Goal: Obtain resource: Download file/media

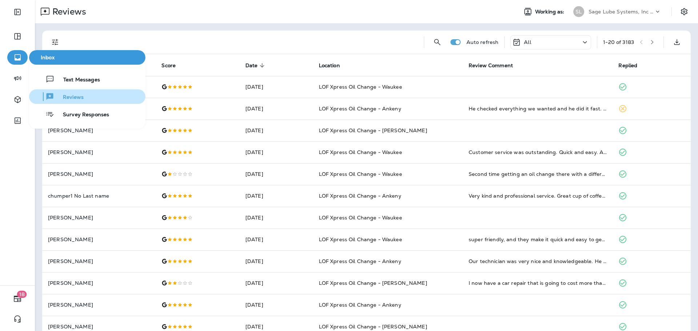
click at [72, 96] on span "Reviews" at bounding box center [68, 97] width 29 height 7
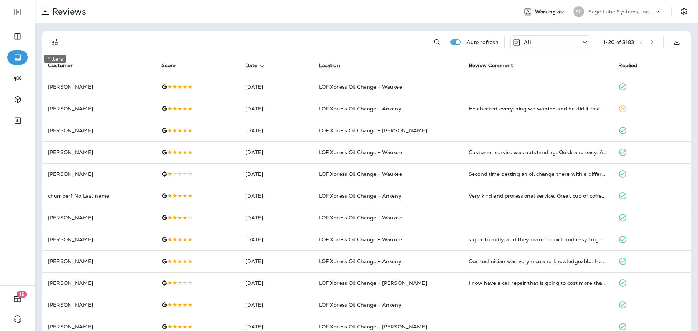
click at [56, 44] on icon "Filters" at bounding box center [55, 42] width 9 height 9
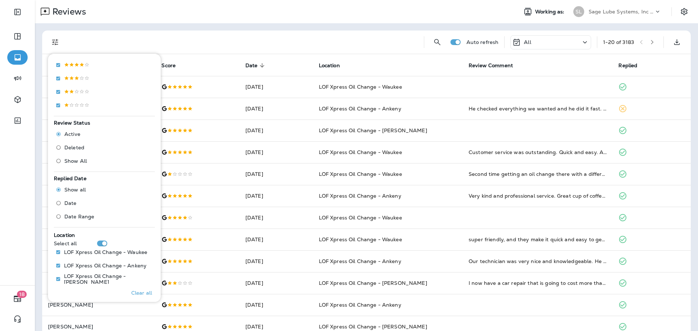
scroll to position [169, 0]
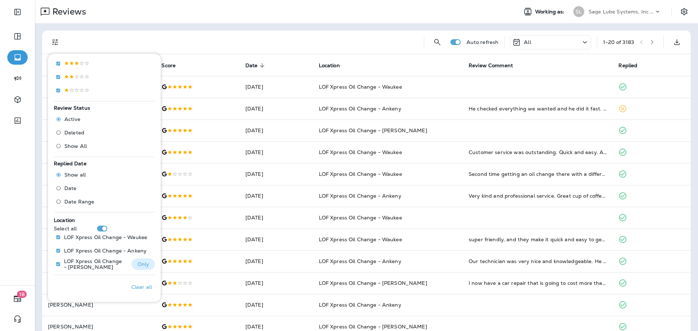
click at [140, 265] on p "Only" at bounding box center [143, 265] width 12 height 6
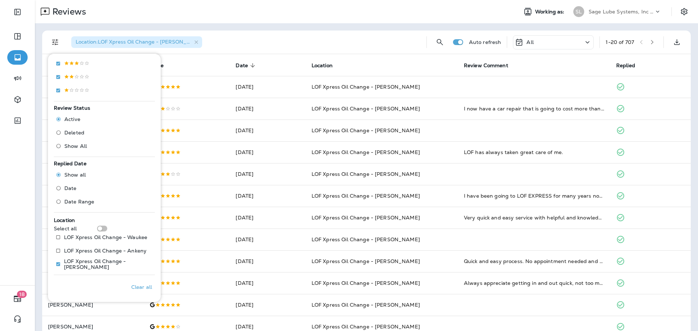
click at [271, 39] on div "Location : LOF Xpress Oil Change - [PERSON_NAME]" at bounding box center [244, 42] width 352 height 23
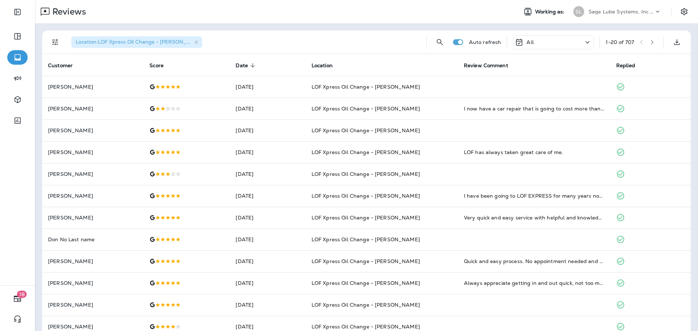
click at [583, 41] on icon at bounding box center [587, 42] width 9 height 9
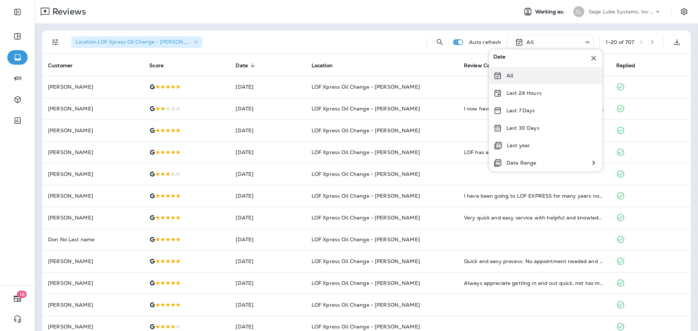
click at [504, 75] on div "All" at bounding box center [545, 75] width 113 height 17
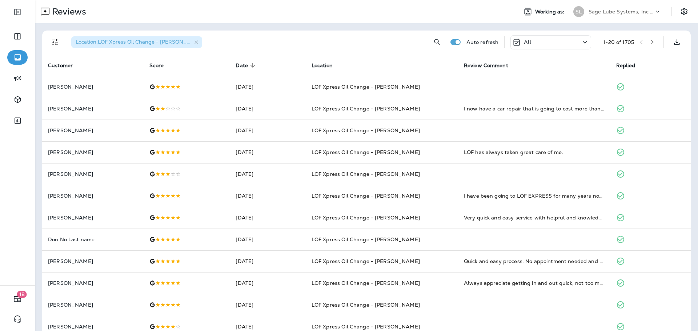
click at [581, 40] on icon at bounding box center [585, 42] width 9 height 9
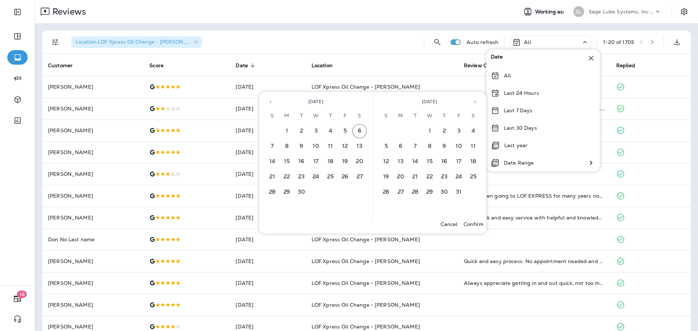
click at [269, 100] on icon "Previous month" at bounding box center [270, 101] width 5 height 5
drag, startPoint x: 343, startPoint y: 131, endPoint x: 324, endPoint y: 153, distance: 29.1
click at [343, 131] on button "1" at bounding box center [345, 131] width 15 height 15
click at [272, 211] on button "31" at bounding box center [272, 207] width 15 height 15
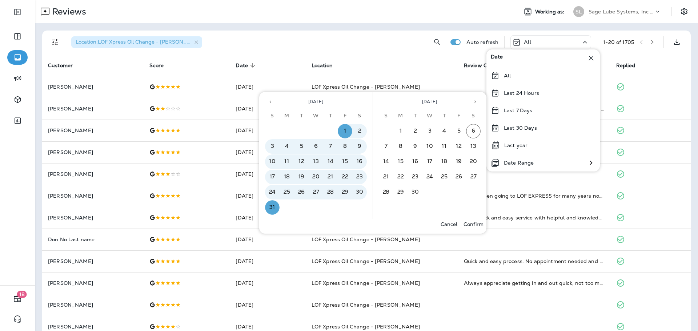
click at [471, 224] on p "Confirm" at bounding box center [474, 225] width 20 height 6
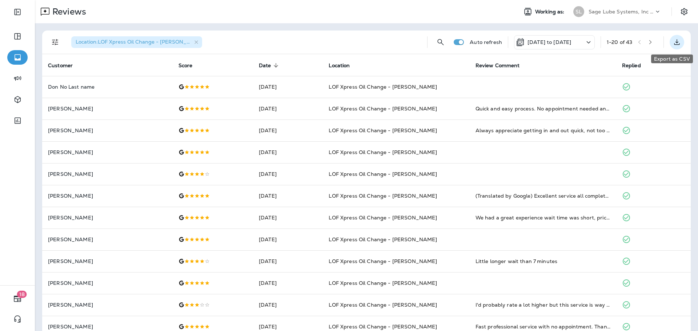
click at [675, 44] on icon "Export as CSV" at bounding box center [677, 41] width 5 height 5
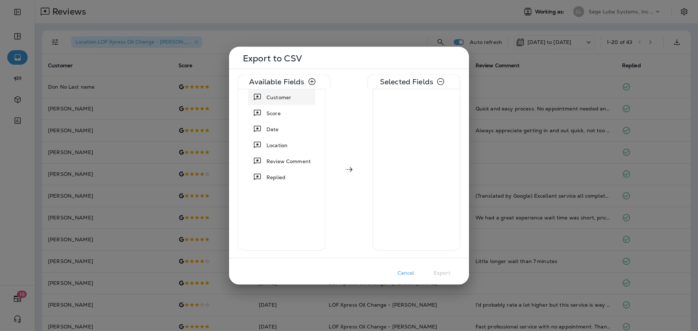
click at [278, 99] on span "Customer" at bounding box center [279, 96] width 25 height 7
click at [283, 132] on span "Location" at bounding box center [277, 128] width 21 height 7
click at [285, 132] on span "Review Comment" at bounding box center [289, 128] width 44 height 7
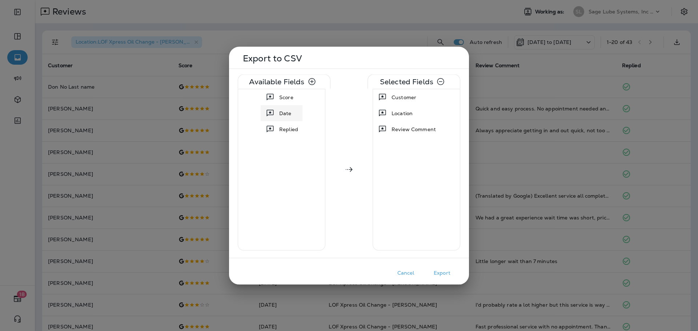
click at [289, 115] on span "Date" at bounding box center [285, 112] width 12 height 7
click at [292, 116] on span "Replied" at bounding box center [288, 112] width 19 height 7
click at [292, 100] on span "Score" at bounding box center [289, 96] width 14 height 7
click at [447, 275] on button "Export" at bounding box center [442, 272] width 36 height 11
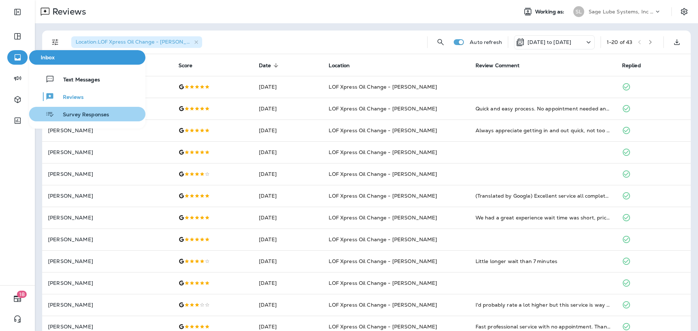
click at [84, 115] on span "Survey Responses" at bounding box center [81, 115] width 55 height 7
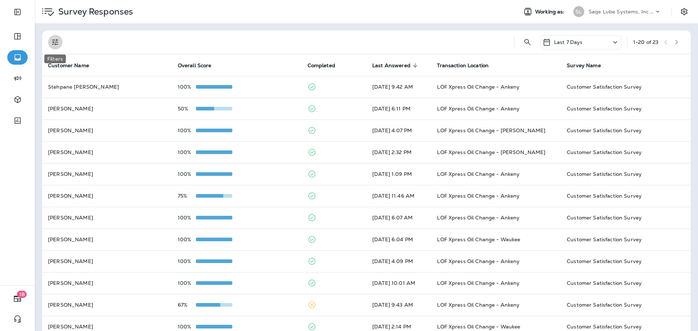
click at [57, 41] on icon "Filters" at bounding box center [55, 42] width 9 height 9
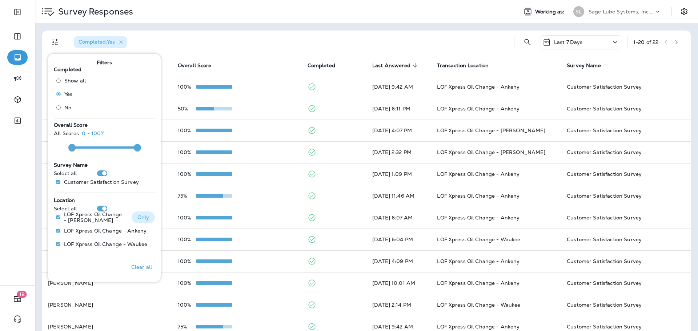
click at [140, 219] on p "Only" at bounding box center [143, 218] width 12 height 6
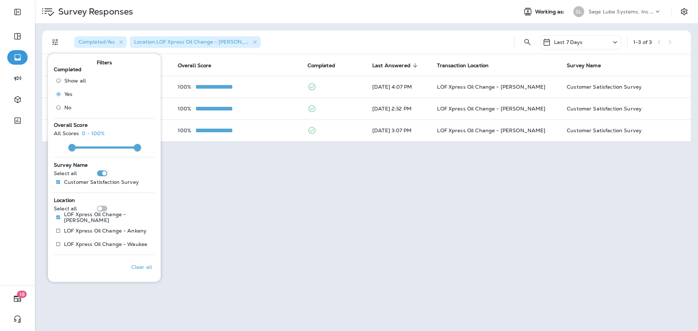
click at [614, 44] on icon at bounding box center [615, 42] width 9 height 9
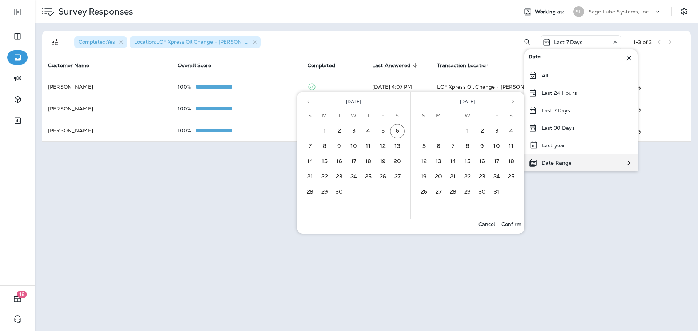
click at [581, 166] on div "Date Range" at bounding box center [581, 162] width 113 height 17
click at [306, 101] on icon "Previous month" at bounding box center [308, 101] width 5 height 5
click at [384, 132] on button "1" at bounding box center [383, 131] width 15 height 15
click at [310, 206] on button "31" at bounding box center [310, 207] width 15 height 15
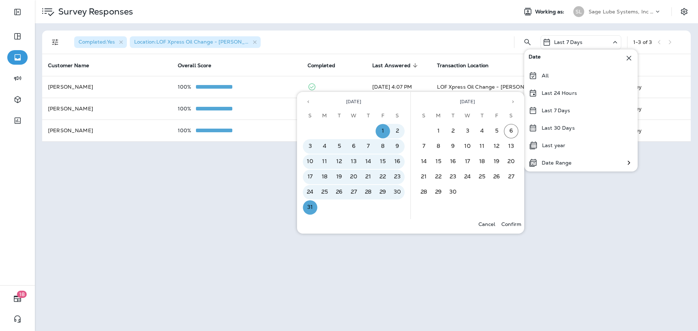
click at [517, 227] on p "Confirm" at bounding box center [512, 225] width 20 height 6
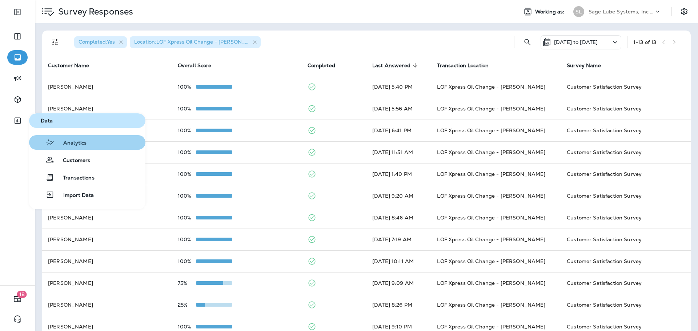
click at [69, 143] on span "Analytics" at bounding box center [71, 143] width 32 height 7
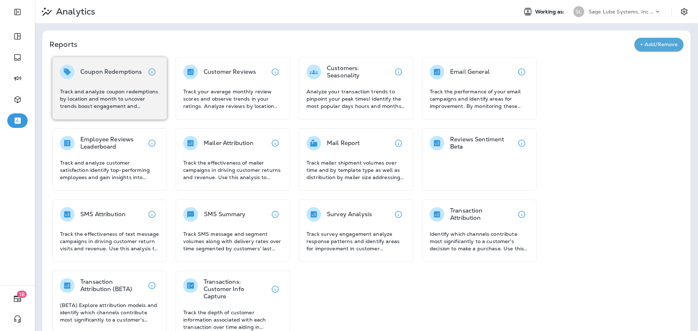
scroll to position [17, 0]
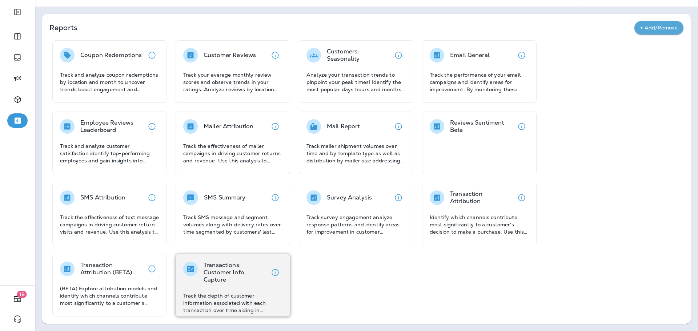
click at [223, 290] on div "Transactions: Customer Info Capture Track the depth of customer information ass…" at bounding box center [232, 288] width 99 height 52
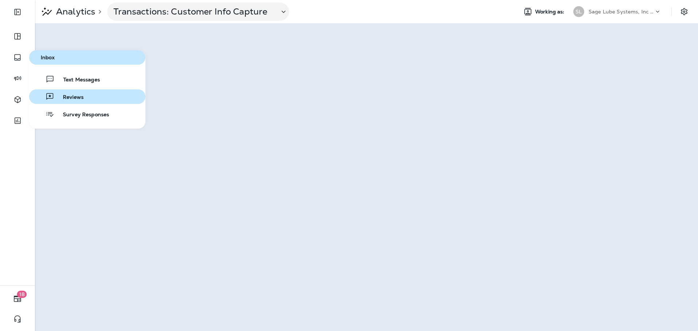
click at [70, 96] on span "Reviews" at bounding box center [68, 97] width 29 height 7
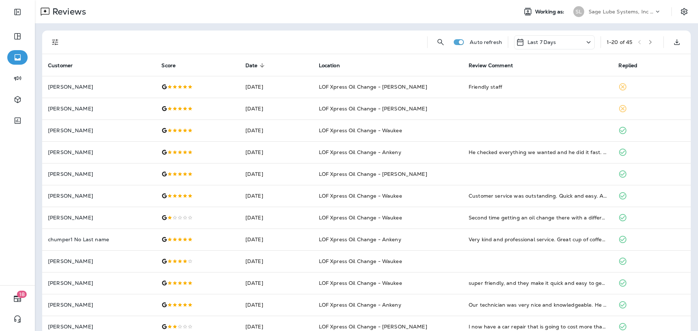
click at [56, 42] on icon "Filters" at bounding box center [55, 42] width 9 height 9
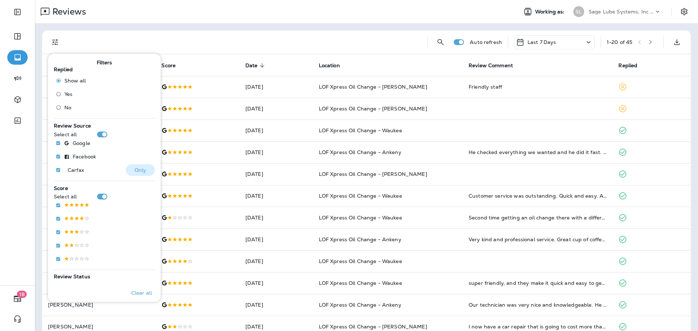
scroll to position [169, 0]
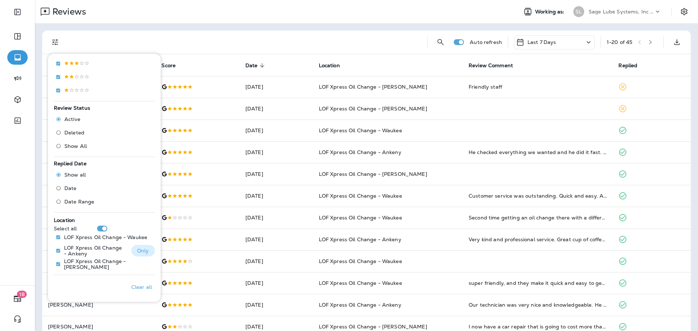
click at [141, 254] on p "Only" at bounding box center [143, 251] width 12 height 6
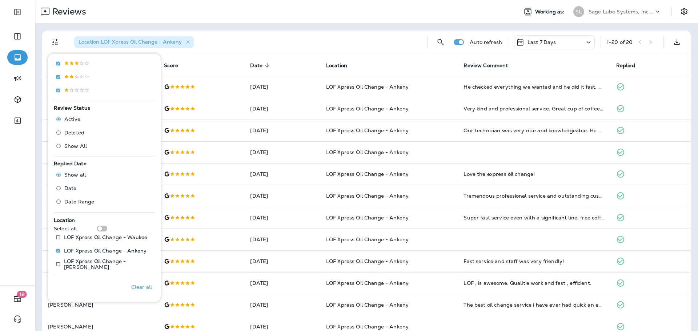
click at [574, 43] on div "Last 7 Days" at bounding box center [554, 42] width 81 height 14
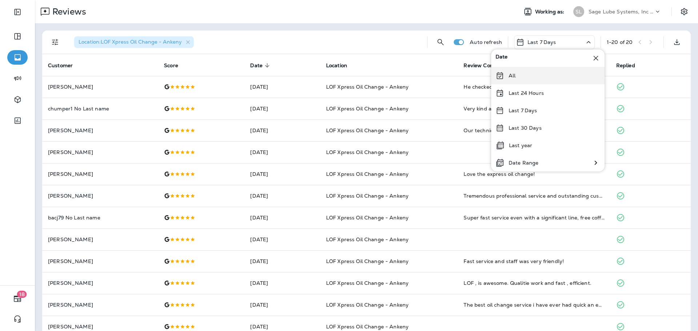
click at [535, 76] on div "All" at bounding box center [547, 75] width 113 height 17
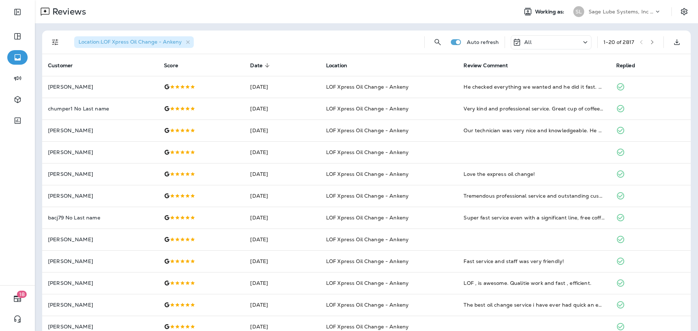
click at [581, 43] on icon at bounding box center [585, 42] width 9 height 9
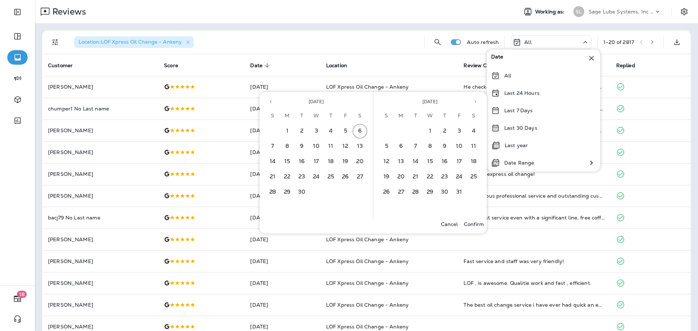
click at [271, 102] on icon "Previous month" at bounding box center [270, 101] width 5 height 5
click at [342, 131] on button "1" at bounding box center [345, 131] width 15 height 15
click at [271, 209] on button "31" at bounding box center [273, 207] width 15 height 15
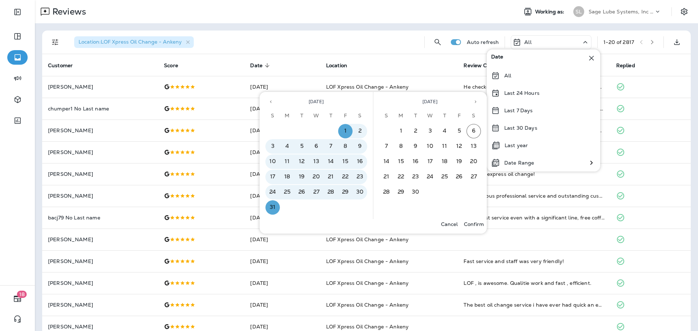
click at [476, 226] on p "Confirm" at bounding box center [474, 225] width 20 height 6
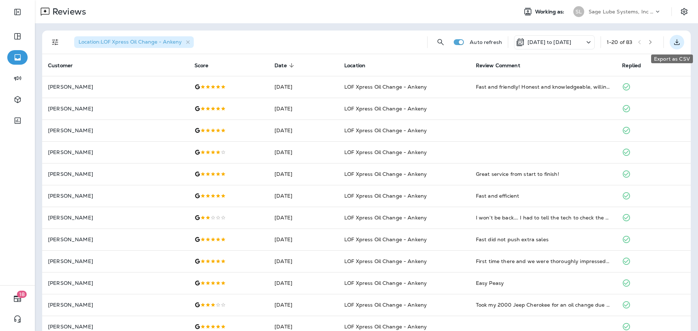
click at [673, 46] on icon "Export as CSV" at bounding box center [677, 42] width 9 height 9
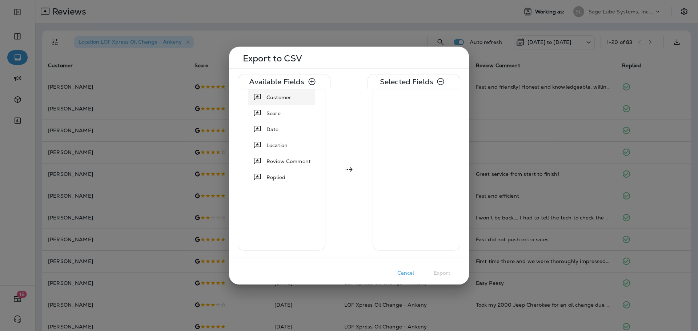
click at [282, 99] on span "Customer" at bounding box center [279, 96] width 25 height 7
click at [286, 125] on span "Location" at bounding box center [277, 128] width 21 height 7
click at [284, 131] on span "Review Comment" at bounding box center [289, 128] width 44 height 7
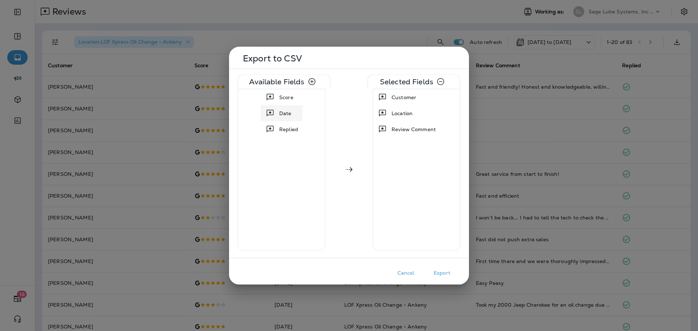
click at [287, 115] on span "Date" at bounding box center [285, 112] width 12 height 7
click at [287, 115] on span "Replied" at bounding box center [288, 112] width 19 height 7
click at [289, 99] on span "Score" at bounding box center [289, 96] width 14 height 7
click at [446, 272] on button "Export" at bounding box center [442, 272] width 36 height 11
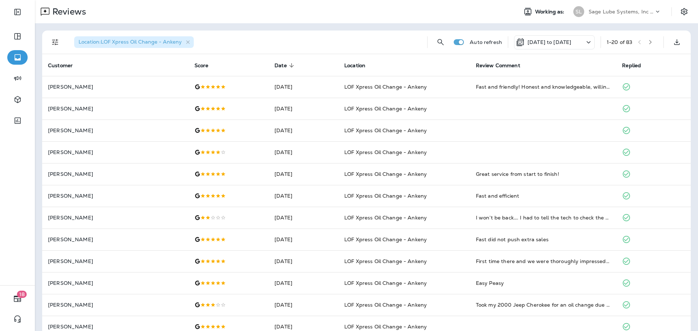
click at [571, 44] on p "[DATE] to [DATE]" at bounding box center [550, 42] width 44 height 6
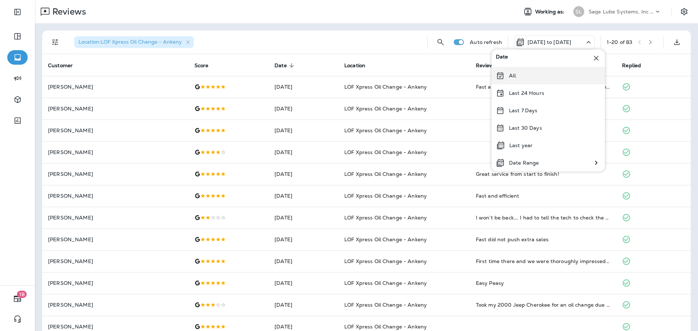
click at [510, 76] on p "All" at bounding box center [512, 76] width 7 height 6
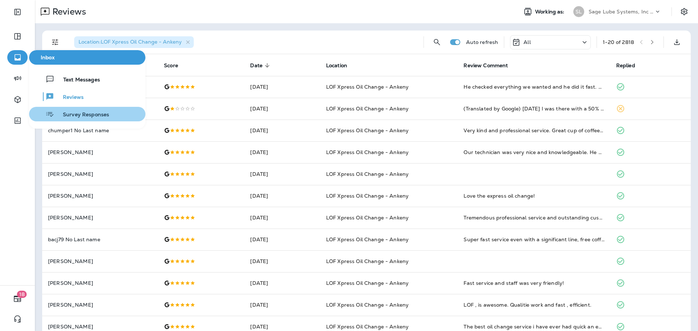
click at [67, 113] on span "Survey Responses" at bounding box center [81, 115] width 55 height 7
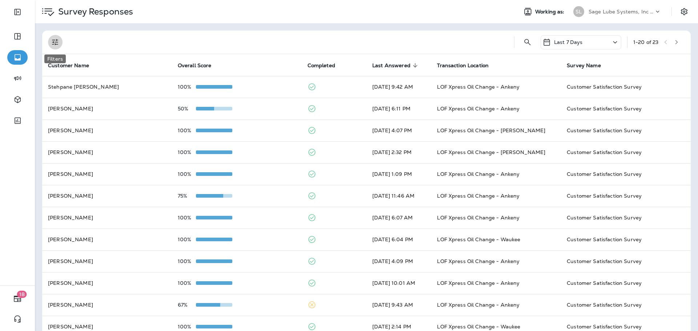
click at [55, 46] on icon "Filters" at bounding box center [55, 42] width 9 height 9
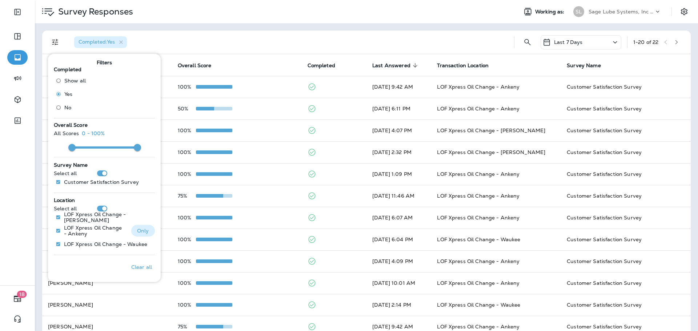
click at [141, 231] on p "Only" at bounding box center [143, 231] width 12 height 6
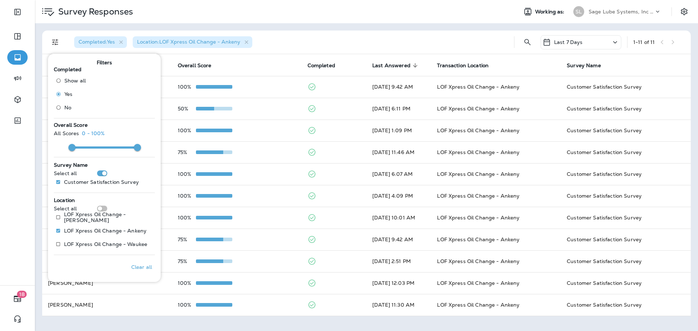
click at [611, 41] on icon at bounding box center [615, 42] width 9 height 9
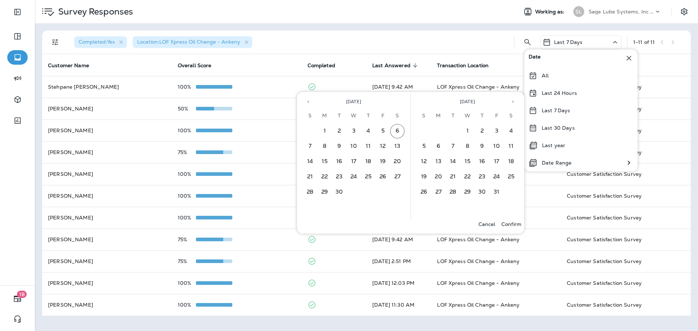
click at [309, 103] on icon "Previous month" at bounding box center [308, 101] width 5 height 5
click at [383, 130] on button "1" at bounding box center [383, 131] width 15 height 15
click at [313, 207] on button "31" at bounding box center [310, 207] width 15 height 15
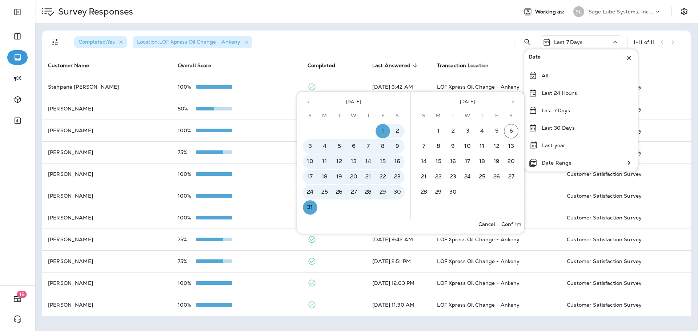
click at [505, 226] on p "Confirm" at bounding box center [512, 225] width 20 height 6
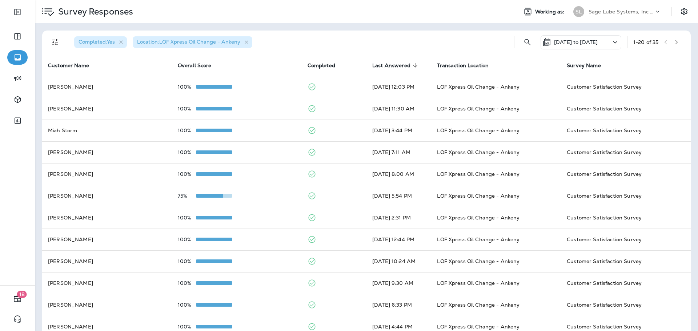
click at [677, 45] on button "button" at bounding box center [676, 42] width 11 height 11
click at [246, 43] on icon "button" at bounding box center [247, 42] width 6 height 6
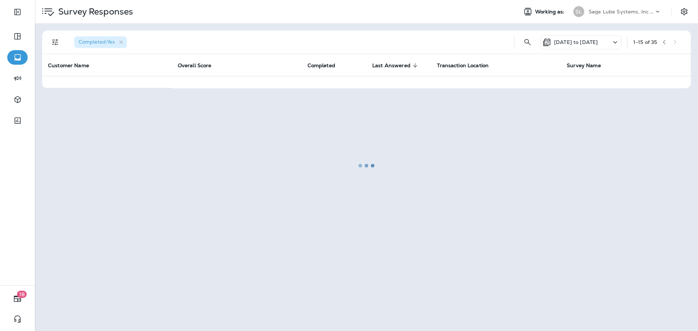
click at [55, 43] on div at bounding box center [367, 166] width 662 height 330
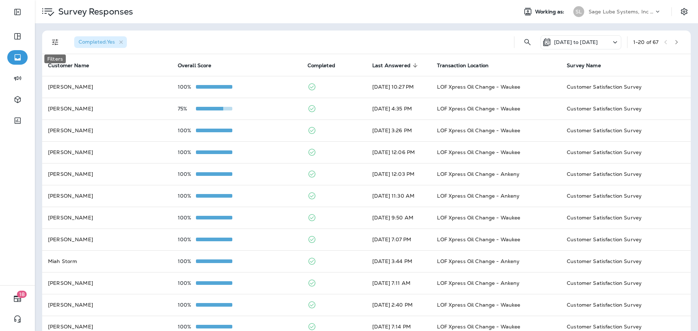
click at [55, 39] on icon "Filters" at bounding box center [55, 42] width 9 height 9
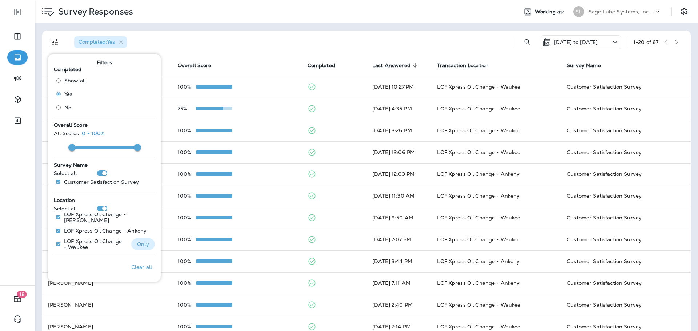
click at [137, 245] on p "Only" at bounding box center [143, 245] width 12 height 6
click at [447, 27] on div "Completed : Yes Location : LOF Xpress Oil Change - Waukee [DATE] to [DATE] 1 - …" at bounding box center [366, 260] width 663 height 475
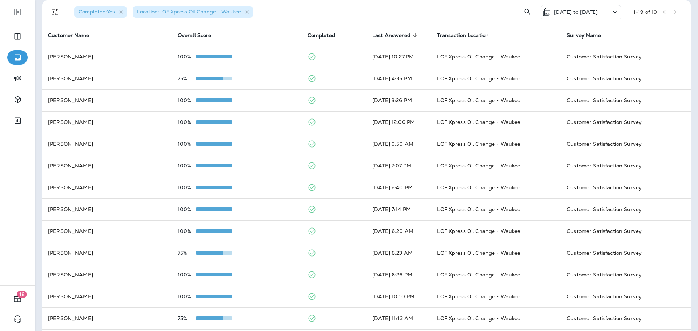
scroll to position [26, 0]
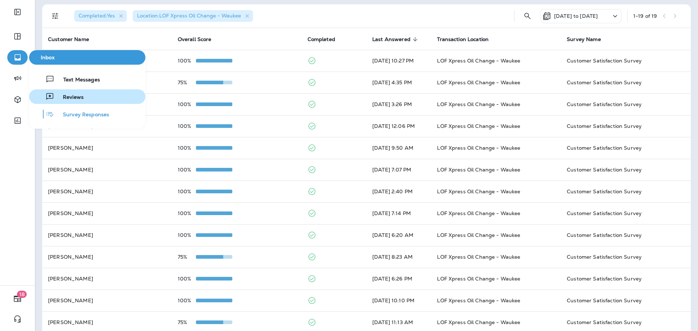
click at [75, 96] on span "Reviews" at bounding box center [68, 97] width 29 height 7
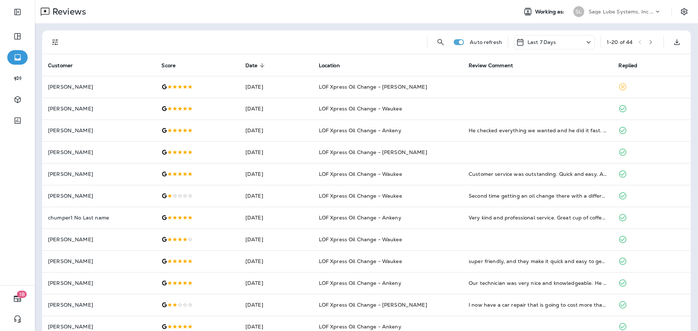
click at [59, 40] on icon "Filters" at bounding box center [55, 42] width 9 height 9
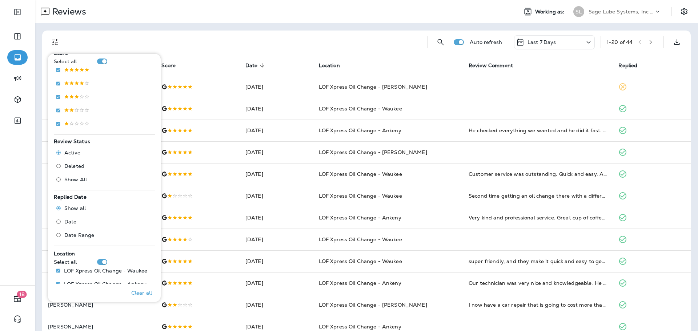
scroll to position [169, 0]
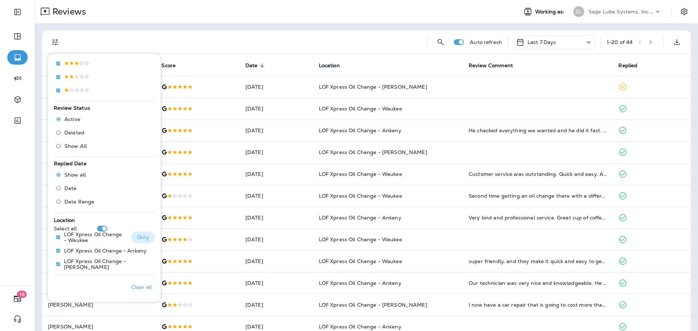
click at [139, 238] on p "Only" at bounding box center [143, 238] width 12 height 6
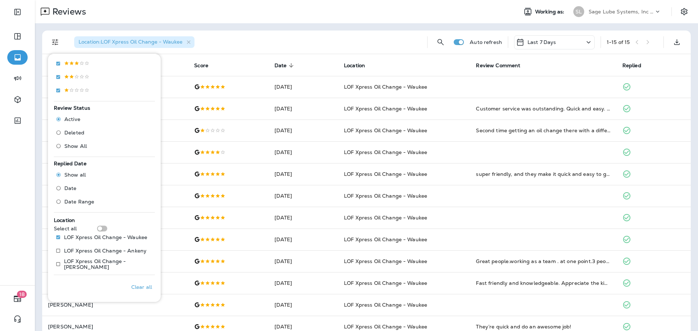
click at [585, 43] on icon at bounding box center [589, 42] width 9 height 9
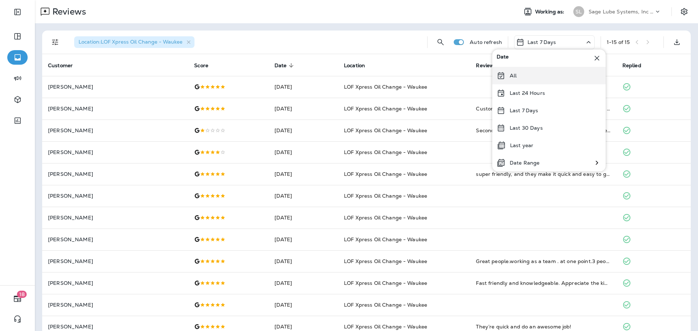
click at [533, 72] on div "All" at bounding box center [549, 75] width 113 height 17
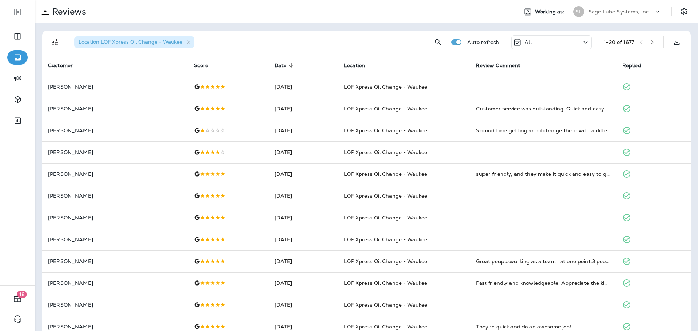
click at [550, 42] on div "All" at bounding box center [551, 42] width 81 height 14
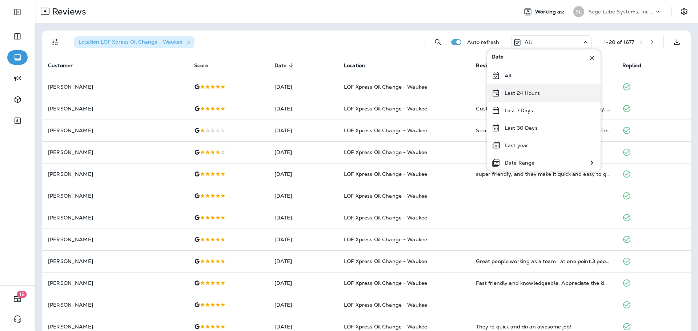
click at [535, 97] on div "Last 24 Hours" at bounding box center [543, 92] width 113 height 17
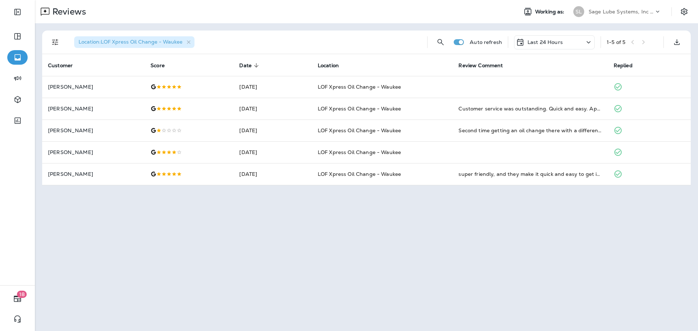
click at [563, 44] on div "Last 24 Hours" at bounding box center [554, 42] width 81 height 14
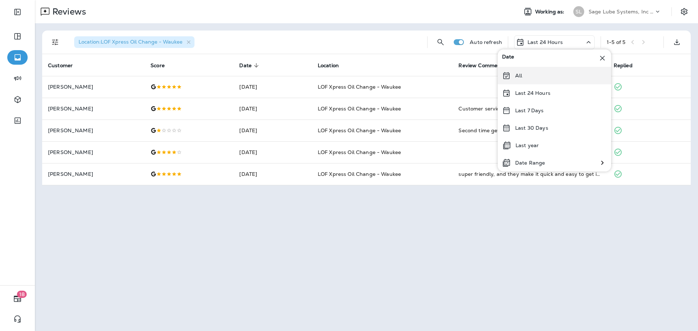
click at [529, 75] on div "All" at bounding box center [554, 75] width 113 height 17
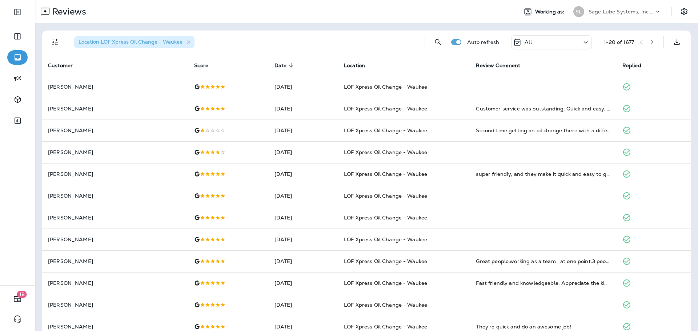
click at [550, 44] on div "All" at bounding box center [551, 42] width 81 height 14
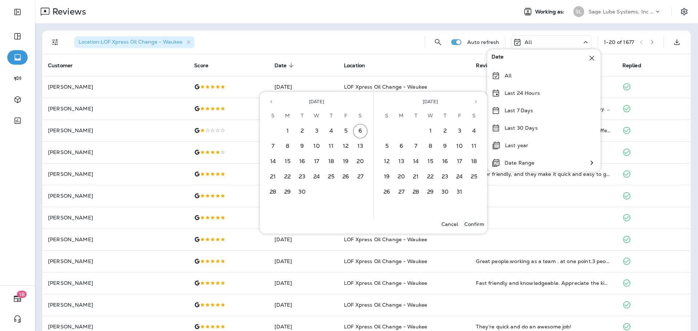
click at [272, 101] on icon "Previous month" at bounding box center [271, 101] width 5 height 5
click at [348, 127] on button "1" at bounding box center [346, 131] width 15 height 15
click at [273, 207] on button "31" at bounding box center [273, 207] width 15 height 15
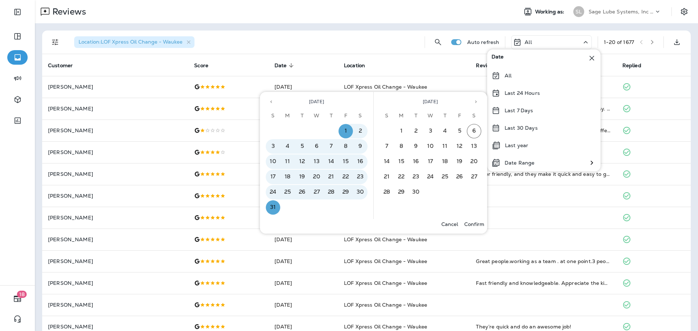
click at [477, 227] on p "Confirm" at bounding box center [474, 225] width 20 height 6
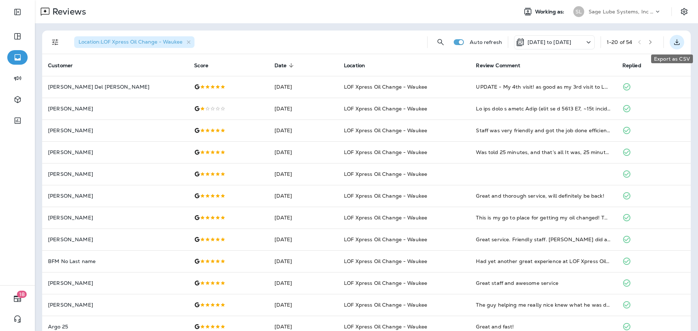
click at [676, 43] on button "Export as CSV" at bounding box center [677, 42] width 15 height 15
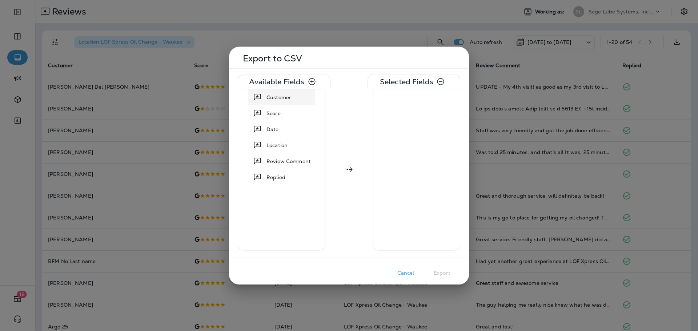
click at [284, 101] on div "Customer" at bounding box center [279, 97] width 31 height 13
click at [288, 129] on span "Location" at bounding box center [277, 128] width 21 height 7
click at [288, 128] on span "Review Comment" at bounding box center [289, 128] width 44 height 7
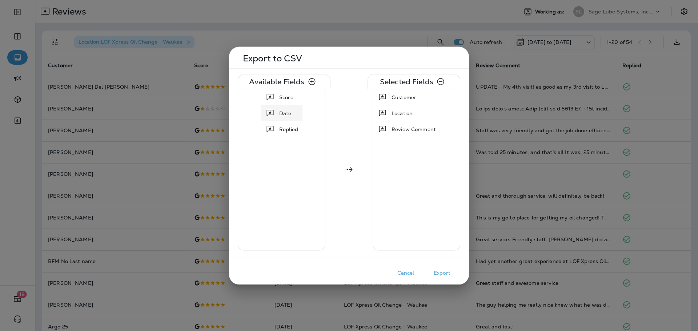
click at [282, 113] on span "Date" at bounding box center [285, 112] width 12 height 7
click at [290, 115] on span "Replied" at bounding box center [288, 112] width 19 height 7
click at [294, 97] on span "Score" at bounding box center [289, 96] width 14 height 7
click at [441, 273] on button "Export" at bounding box center [442, 272] width 36 height 11
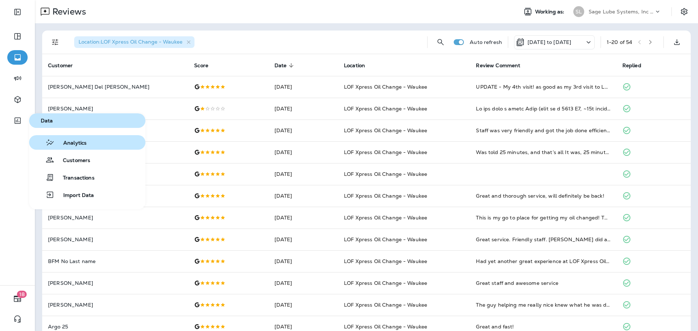
click at [72, 147] on button "Analytics" at bounding box center [87, 142] width 116 height 15
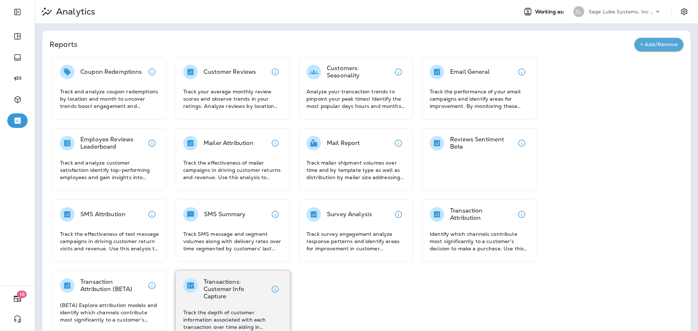
click at [235, 307] on div "Transactions: Customer Info Capture Track the depth of customer information ass…" at bounding box center [232, 305] width 99 height 52
